Goal: Task Accomplishment & Management: Manage account settings

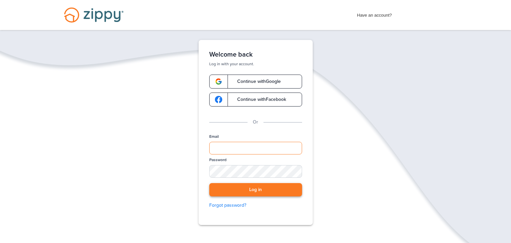
type input "**********"
click at [240, 190] on button "Log in" at bounding box center [255, 190] width 93 height 14
